Goal: Check status

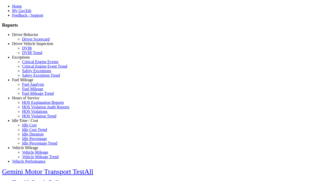
click at [29, 46] on link "Driver Vehicle Inspection" at bounding box center [32, 43] width 41 height 4
click at [33, 55] on link "DVIR Trend" at bounding box center [32, 52] width 20 height 4
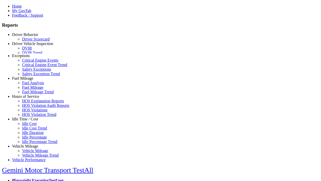
scroll to position [10, 0]
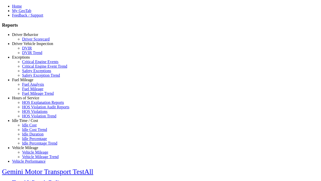
type input "*********"
